Goal: Task Accomplishment & Management: Use online tool/utility

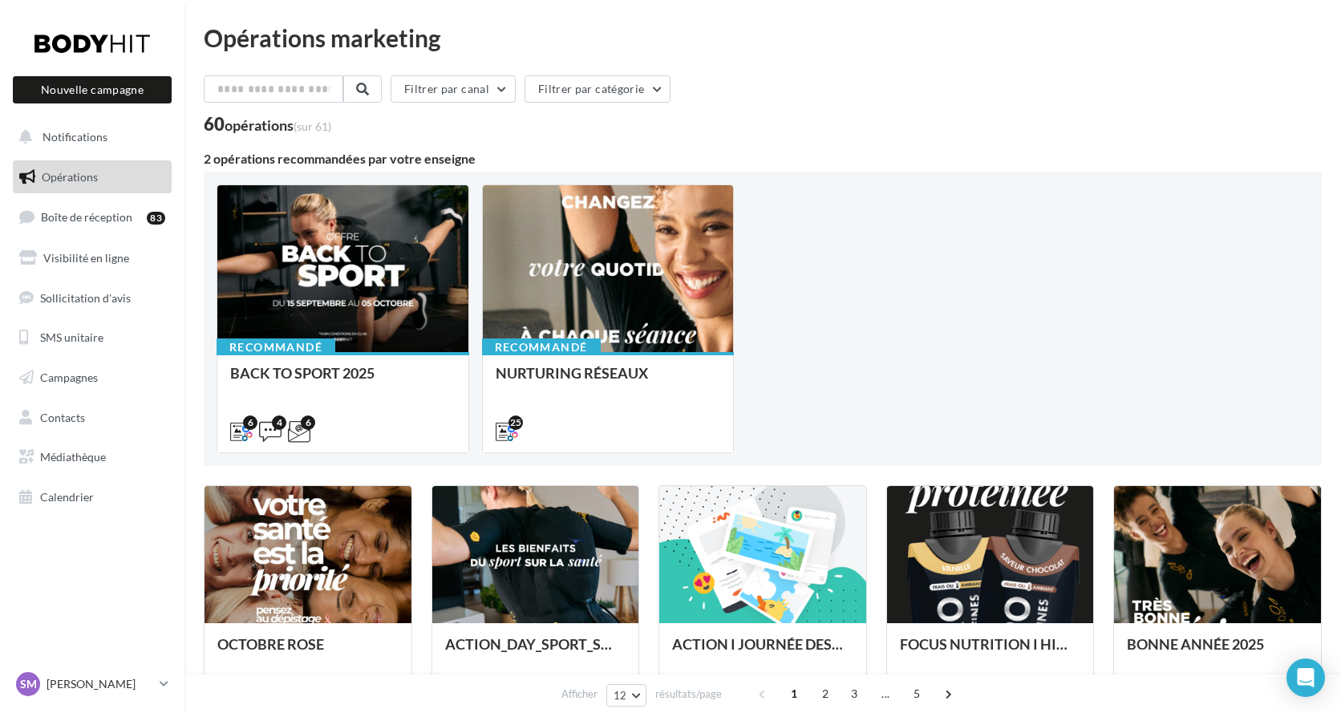
click at [74, 176] on span "Opérations" at bounding box center [70, 177] width 56 height 14
click at [62, 373] on span "Campagnes" at bounding box center [69, 378] width 58 height 14
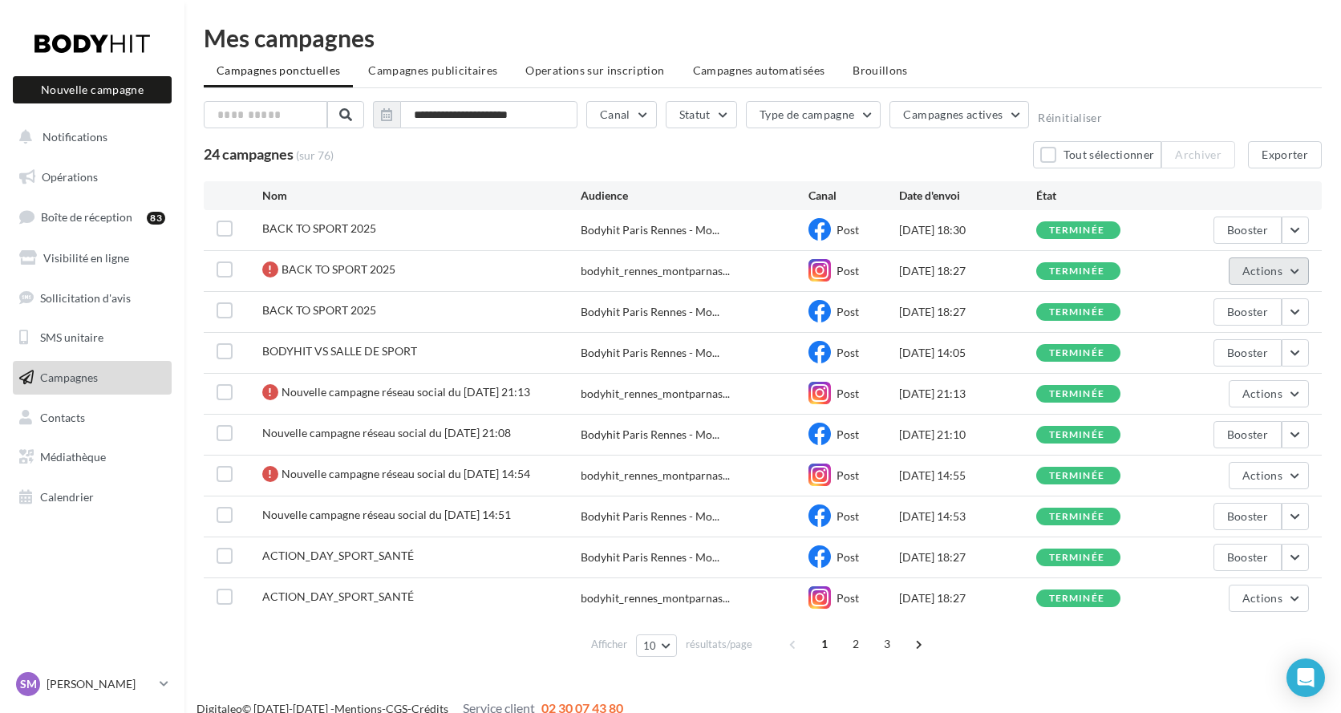
click at [1297, 275] on button "Actions" at bounding box center [1269, 270] width 80 height 27
click at [1231, 311] on button "Voir les résultats" at bounding box center [1228, 309] width 160 height 42
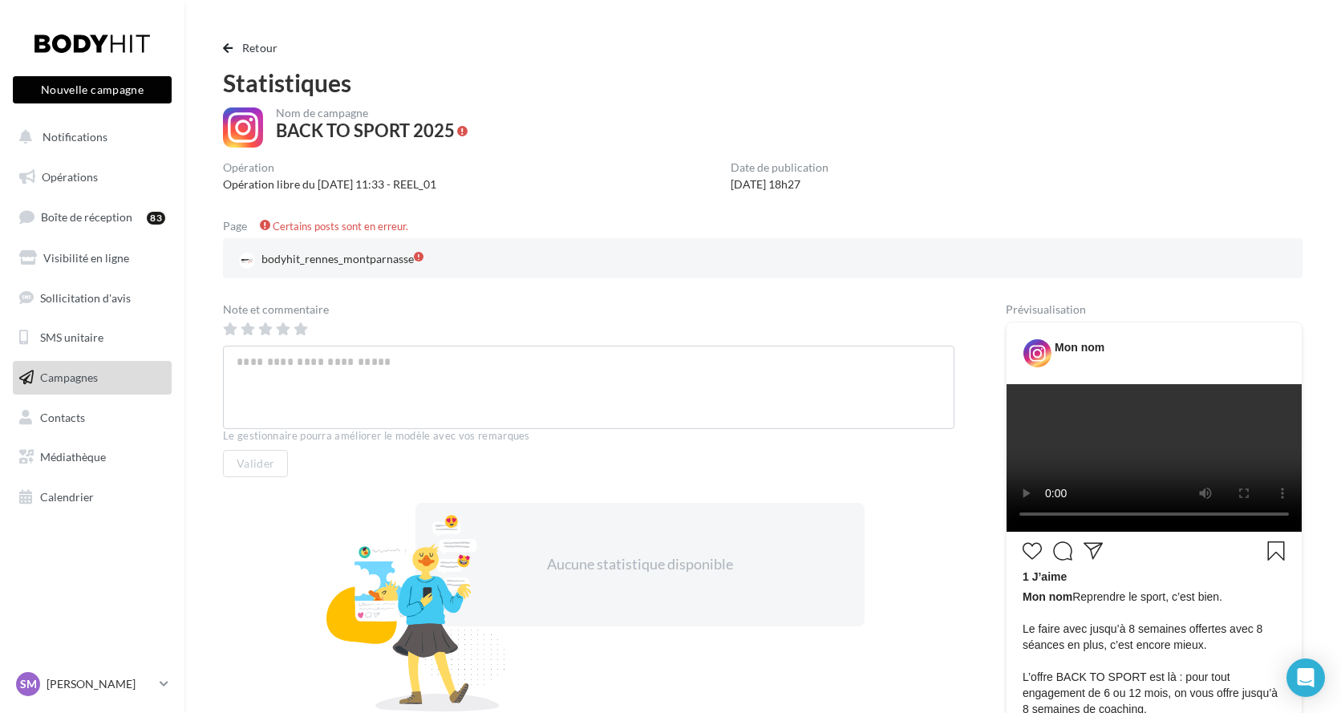
click at [41, 91] on button "Nouvelle campagne" at bounding box center [92, 89] width 159 height 27
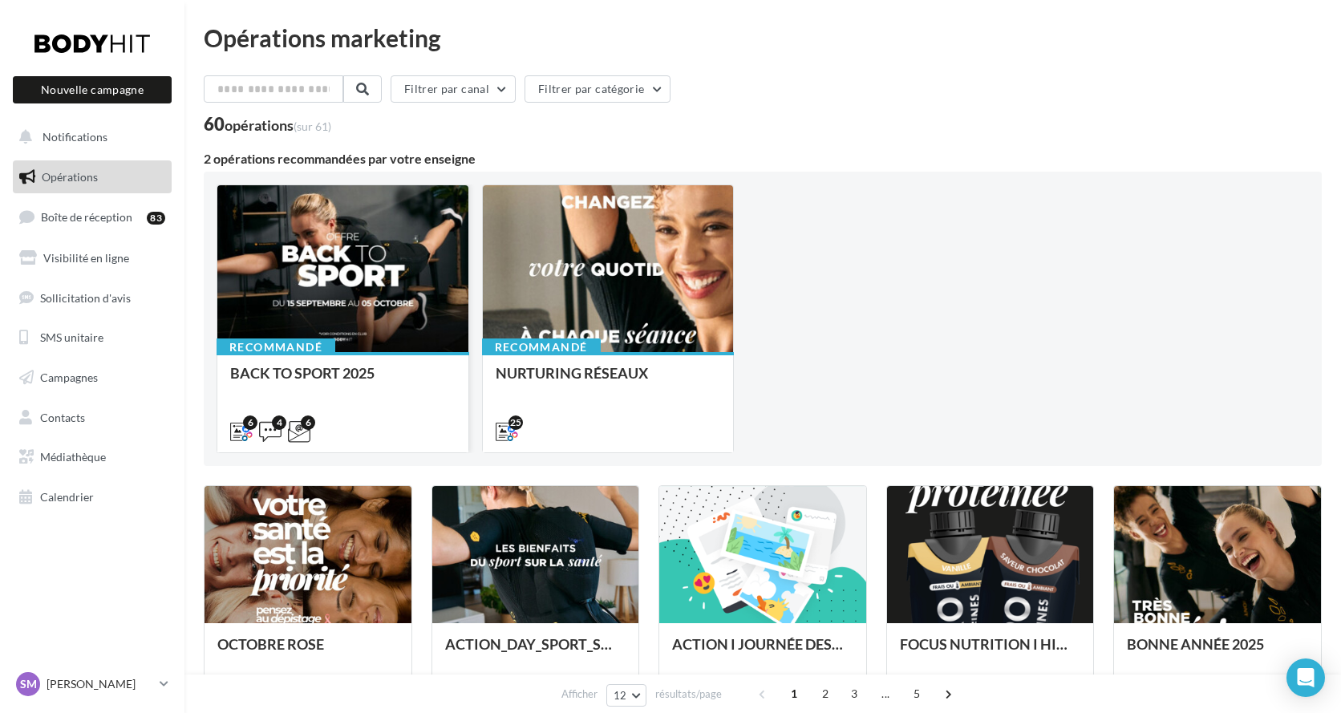
click at [325, 263] on div at bounding box center [342, 269] width 251 height 168
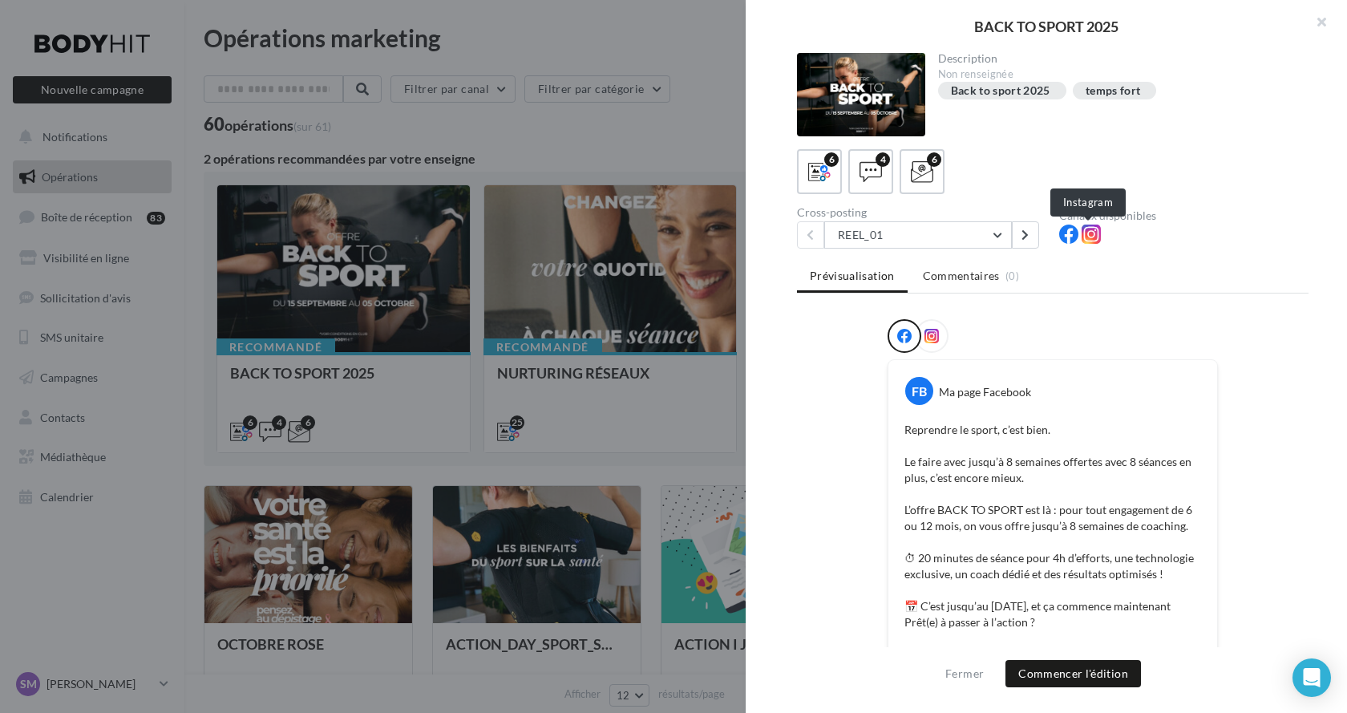
click at [1092, 237] on icon at bounding box center [1091, 234] width 19 height 19
click at [1045, 670] on button "Commencer l'édition" at bounding box center [1074, 673] width 136 height 27
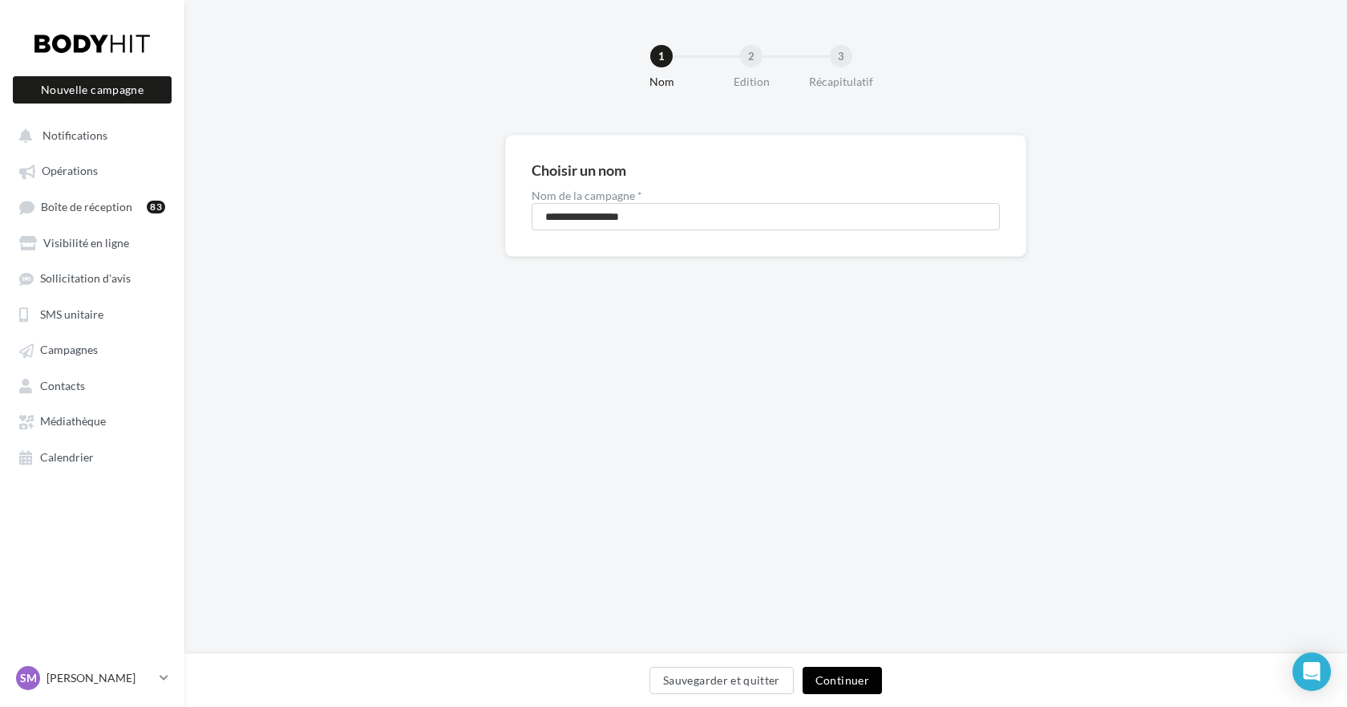
click at [840, 684] on button "Continuer" at bounding box center [842, 679] width 79 height 27
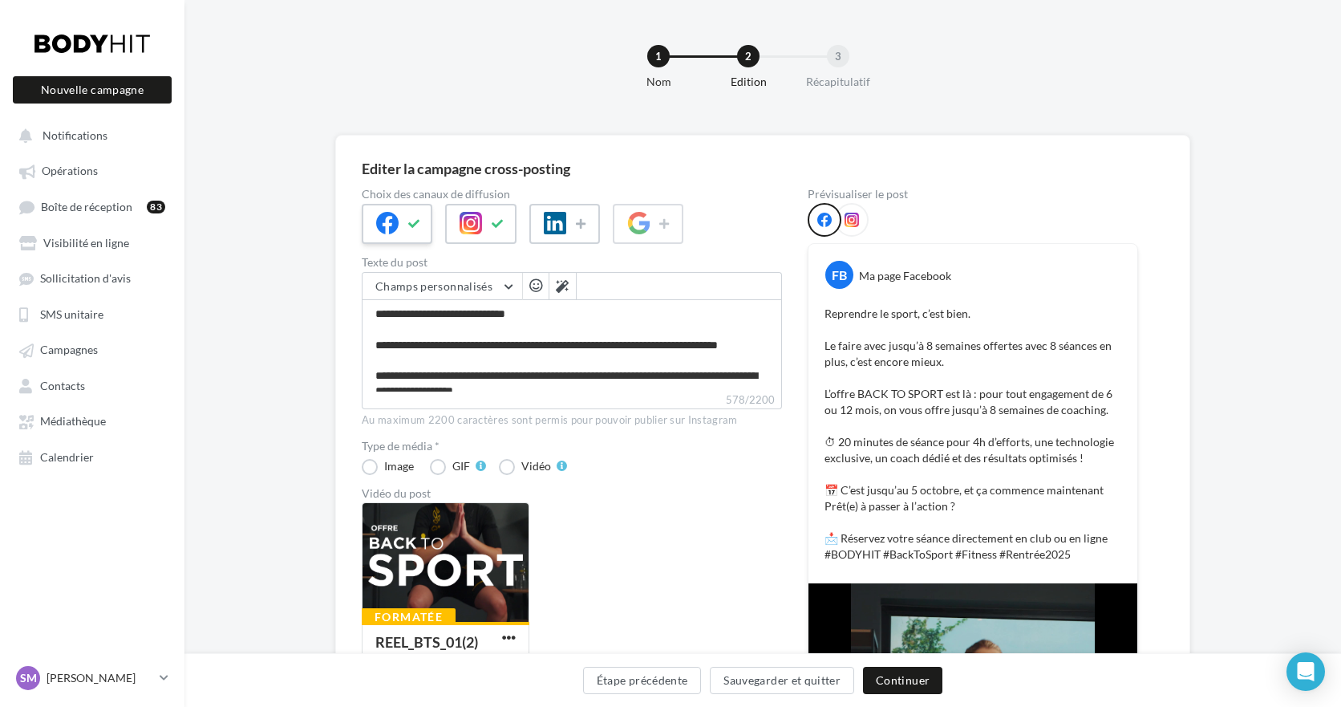
click at [397, 217] on icon at bounding box center [387, 223] width 22 height 22
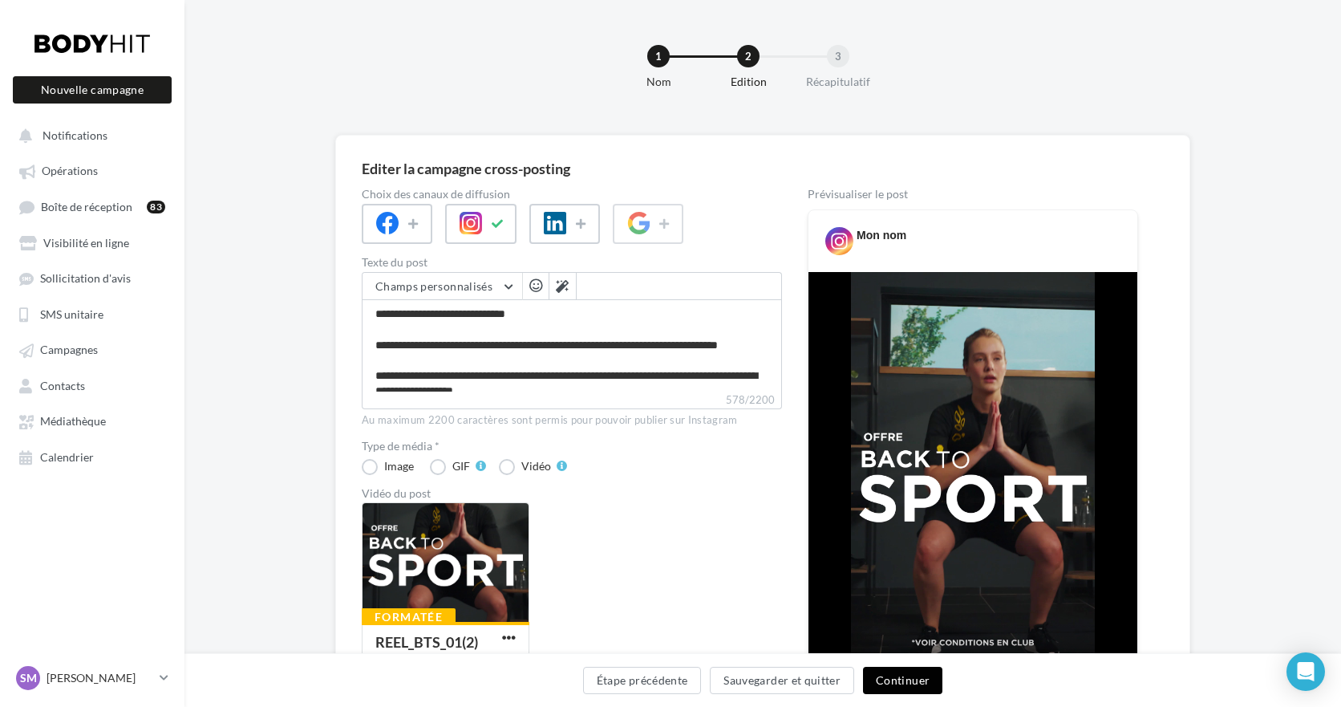
click at [889, 673] on button "Continuer" at bounding box center [902, 679] width 79 height 27
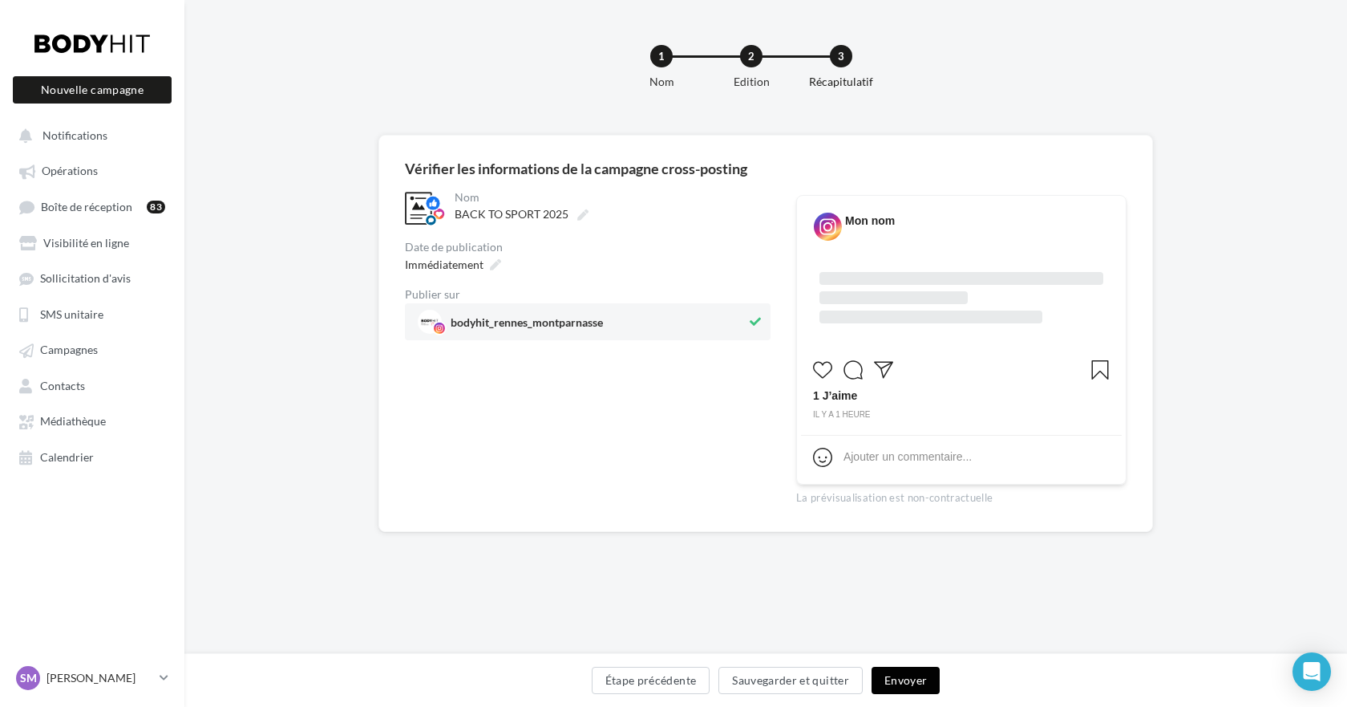
click at [889, 673] on button "Envoyer" at bounding box center [906, 679] width 68 height 27
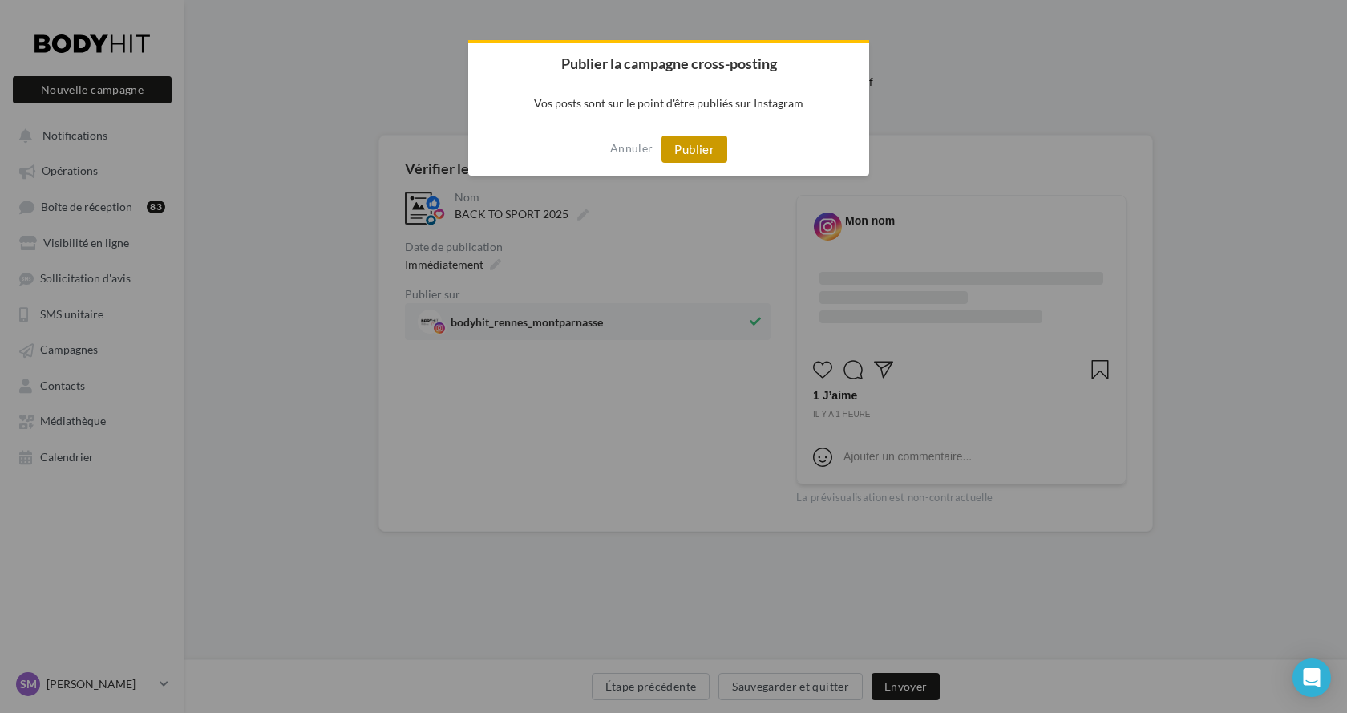
click at [686, 152] on button "Publier" at bounding box center [695, 149] width 66 height 27
